Goal: Check status

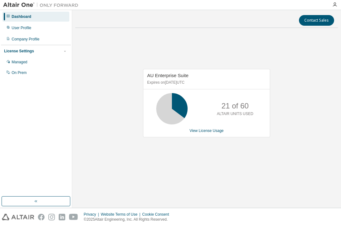
click at [138, 66] on div "AU Enterprise Suite Expires on [DATE] UTC 21 of 60 ALTAIR UNITS USED View Licen…" at bounding box center [206, 106] width 262 height 147
